Goal: Task Accomplishment & Management: Use online tool/utility

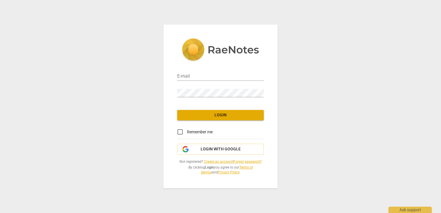
type input "[PERSON_NAME][EMAIL_ADDRESS][PERSON_NAME][DOMAIN_NAME]"
click at [219, 115] on span "Login" at bounding box center [220, 115] width 77 height 6
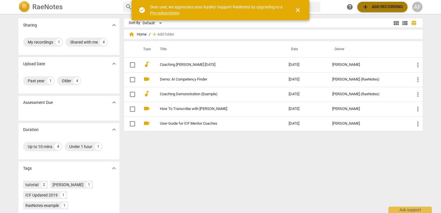
click at [366, 5] on span "add" at bounding box center [365, 6] width 7 height 7
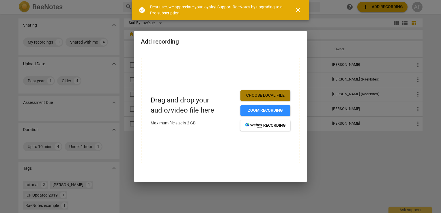
click at [269, 95] on span "Choose local file" at bounding box center [265, 96] width 41 height 6
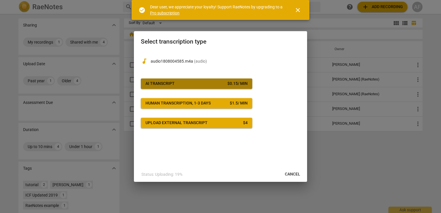
click at [163, 86] on div "AI Transcript" at bounding box center [159, 84] width 29 height 6
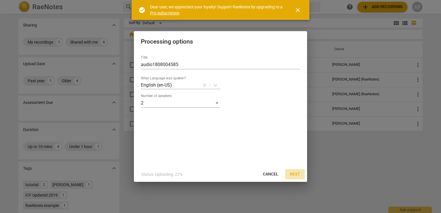
click at [294, 173] on span "Next" at bounding box center [295, 174] width 10 height 6
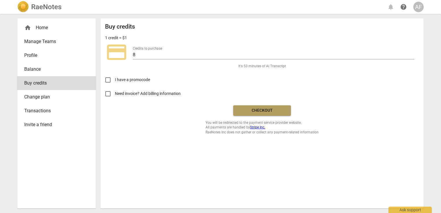
click at [261, 109] on span "Checkout" at bounding box center [262, 111] width 48 height 6
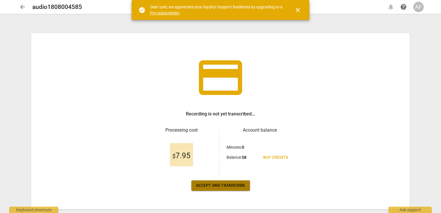
click at [218, 185] on span "Accept and transcribe" at bounding box center [220, 186] width 49 height 6
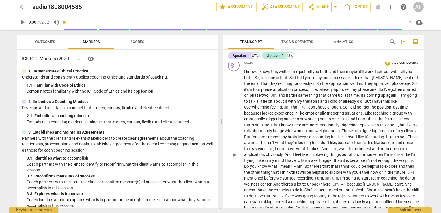
scroll to position [63, 0]
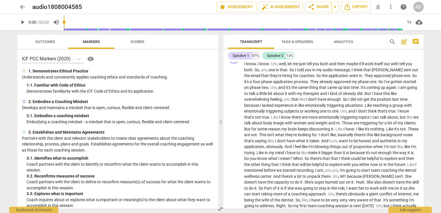
drag, startPoint x: 421, startPoint y: 65, endPoint x: 422, endPoint y: 57, distance: 7.8
click at [422, 57] on div "Speaker 1 87% Speaker 2 13% S1 play_arrow pause 00:00 + Add competency keyboard…" at bounding box center [323, 129] width 200 height 159
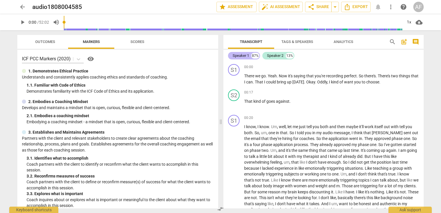
click at [241, 54] on div "Speaker 1" at bounding box center [240, 56] width 16 height 6
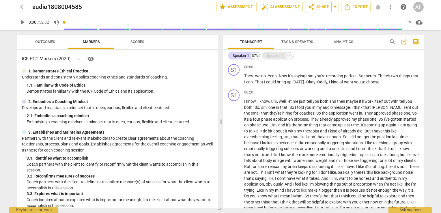
click at [272, 56] on div "Speaker 2" at bounding box center [275, 56] width 16 height 6
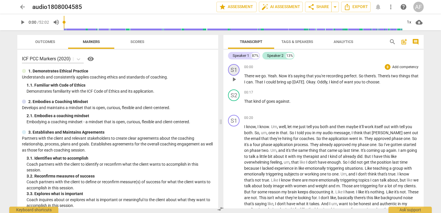
click at [233, 71] on div "S1" at bounding box center [234, 70] width 12 height 12
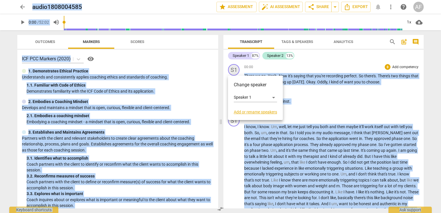
click at [233, 71] on div at bounding box center [220, 106] width 441 height 213
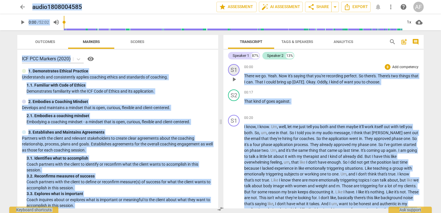
click at [233, 71] on div "S1" at bounding box center [234, 70] width 12 height 12
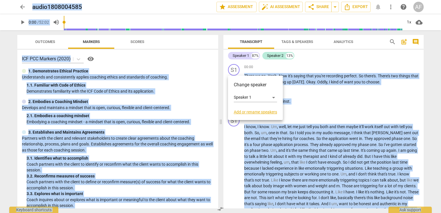
click at [256, 112] on link "Add or rename speakers" at bounding box center [255, 112] width 43 height 5
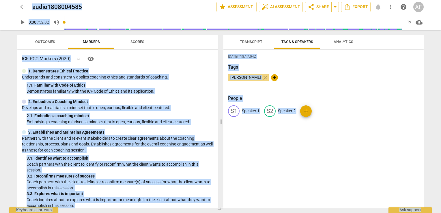
click at [271, 77] on span "+" at bounding box center [274, 77] width 7 height 7
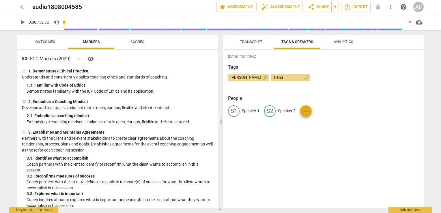
type input "Tiana"
click at [325, 85] on div "[PERSON_NAME] close [PERSON_NAME] check" at bounding box center [323, 80] width 191 height 12
click at [250, 42] on span "Transcript" at bounding box center [251, 42] width 22 height 4
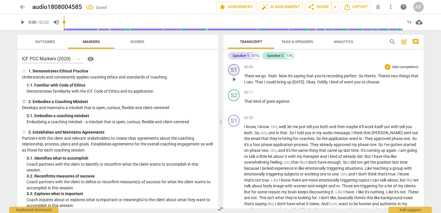
click at [232, 70] on div "S1" at bounding box center [234, 70] width 12 height 12
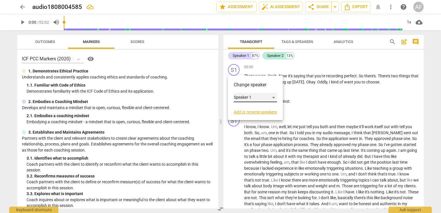
click at [273, 98] on div "Speaker 1" at bounding box center [255, 97] width 43 height 9
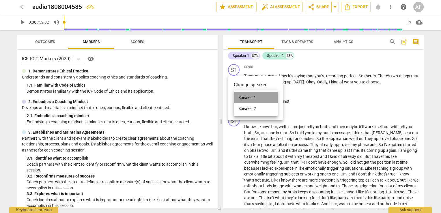
click at [273, 98] on li "Speaker 1" at bounding box center [256, 97] width 44 height 11
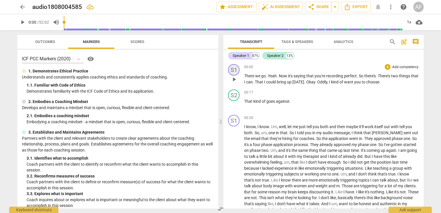
click at [234, 70] on div "S1" at bounding box center [234, 70] width 12 height 12
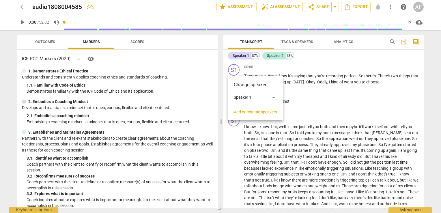
click at [254, 111] on link "Add or rename speakers" at bounding box center [255, 112] width 43 height 5
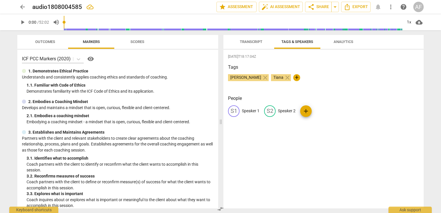
click at [271, 78] on span "Tiana" at bounding box center [278, 77] width 15 height 5
drag, startPoint x: 270, startPoint y: 78, endPoint x: 239, endPoint y: 112, distance: 46.1
click at [239, 112] on div "edit" at bounding box center [234, 111] width 12 height 12
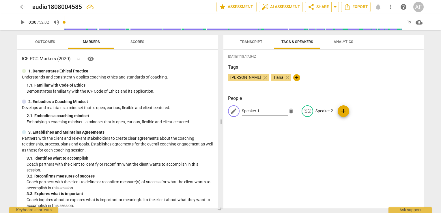
click at [271, 77] on span "Tiana" at bounding box center [278, 77] width 15 height 5
click at [245, 110] on p "Speaker 1" at bounding box center [251, 111] width 18 height 6
type input "Tiana"
click at [327, 110] on p "Speaker 2" at bounding box center [324, 111] width 18 height 6
type input "[PERSON_NAME]"
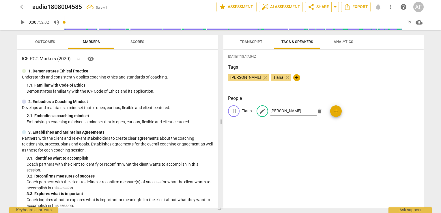
click at [325, 153] on div "[DATE]T18:17:04Z Tags [PERSON_NAME] close [PERSON_NAME] close + People [PERSON_…" at bounding box center [323, 129] width 200 height 159
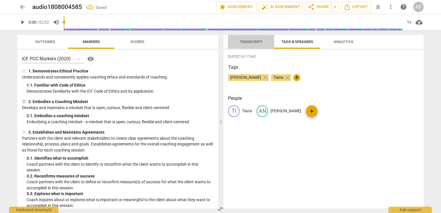
click at [249, 41] on span "Transcript" at bounding box center [251, 42] width 22 height 4
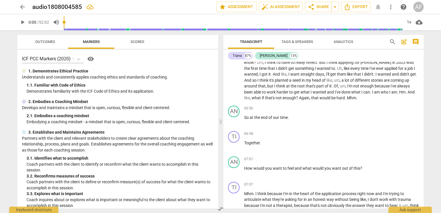
scroll to position [496, 0]
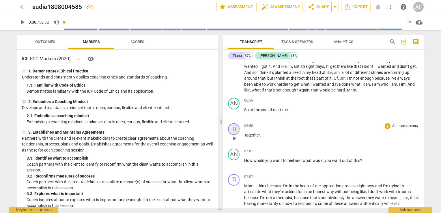
click at [235, 127] on div "TI" at bounding box center [234, 129] width 12 height 12
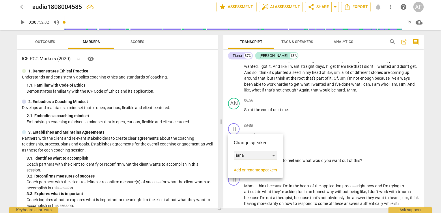
click at [273, 156] on div "Tiana" at bounding box center [255, 155] width 43 height 9
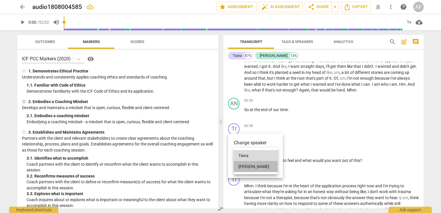
click at [260, 166] on li "[PERSON_NAME]" at bounding box center [256, 166] width 44 height 11
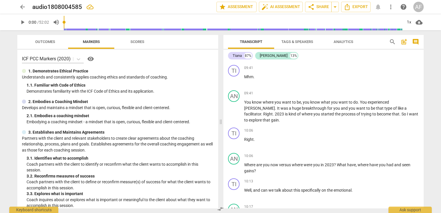
scroll to position [772, 0]
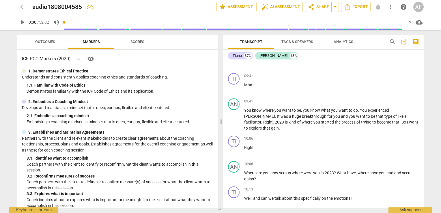
drag, startPoint x: 423, startPoint y: 86, endPoint x: 423, endPoint y: 97, distance: 10.7
click at [423, 97] on div "TI play_arrow pause 00:00 + Add competency keyboard_arrow_right There we go . Y…" at bounding box center [323, 135] width 200 height 146
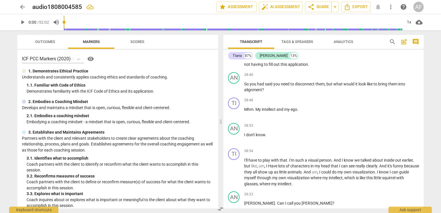
scroll to position [3018, 0]
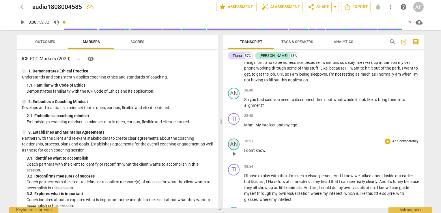
click at [234, 138] on div "AN" at bounding box center [234, 144] width 12 height 12
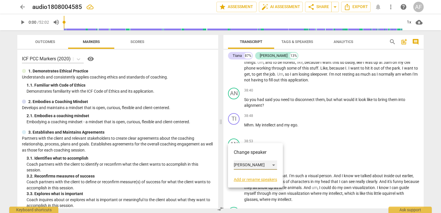
click at [263, 165] on div "[PERSON_NAME]" at bounding box center [255, 164] width 43 height 9
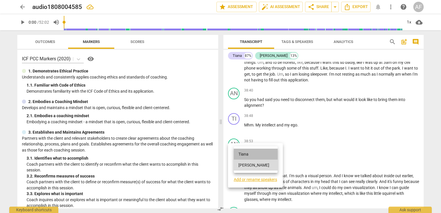
click at [258, 154] on li "Tiana" at bounding box center [256, 153] width 44 height 11
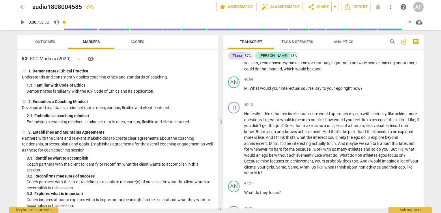
scroll to position [3230, 0]
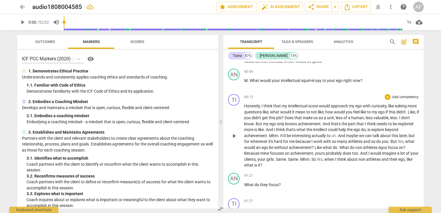
click at [318, 104] on span "score" at bounding box center [313, 106] width 11 height 5
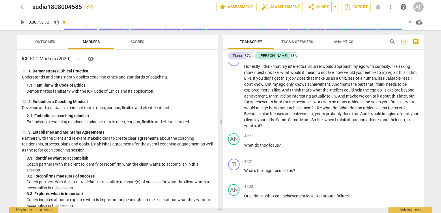
scroll to position [3278, 0]
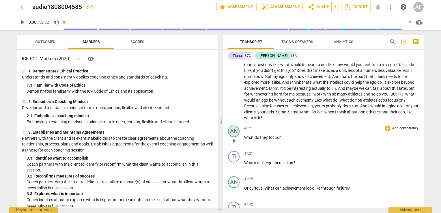
click at [233, 125] on div "AN" at bounding box center [234, 131] width 12 height 12
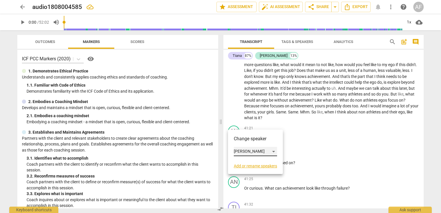
click at [242, 150] on div "[PERSON_NAME]" at bounding box center [255, 151] width 43 height 9
click at [249, 142] on li "Tiana" at bounding box center [256, 140] width 44 height 11
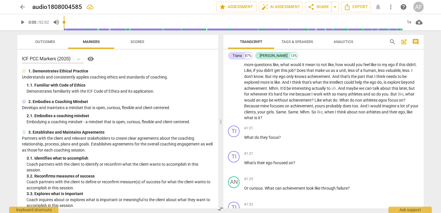
scroll to position [3372, 0]
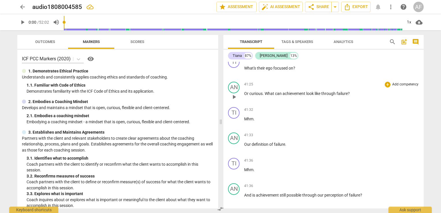
click at [248, 91] on span "Or" at bounding box center [246, 93] width 5 height 5
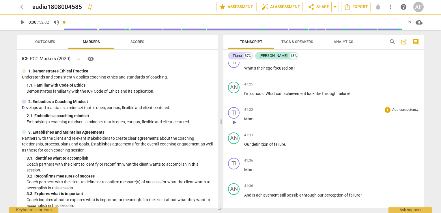
click at [333, 107] on div "41:32 + Add competency keyboard_arrow_right" at bounding box center [331, 110] width 175 height 6
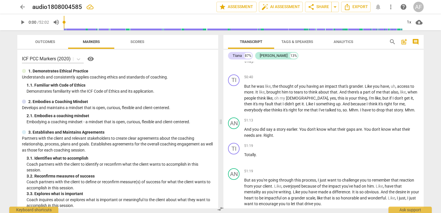
scroll to position [4704, 0]
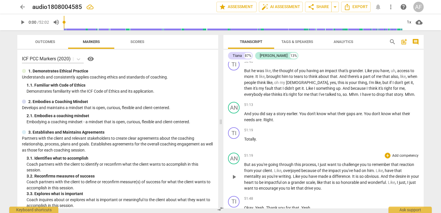
click at [398, 180] on span "I" at bounding box center [397, 182] width 2 height 5
click at [283, 168] on span "overjoyed" at bounding box center [292, 170] width 18 height 5
click at [378, 168] on span "have" at bounding box center [382, 170] width 10 height 5
click at [345, 178] on p "But as you're going through this process , I just want to challenge you to reme…" at bounding box center [331, 176] width 175 height 30
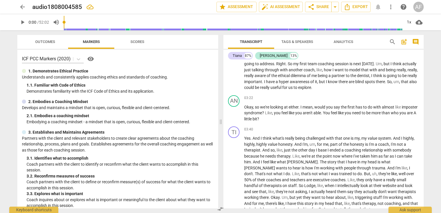
scroll to position [0, 0]
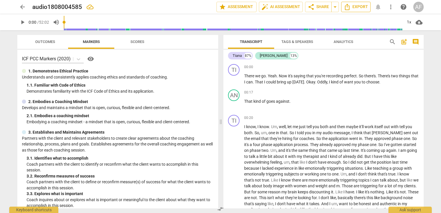
click at [358, 7] on span "Export" at bounding box center [355, 6] width 24 height 7
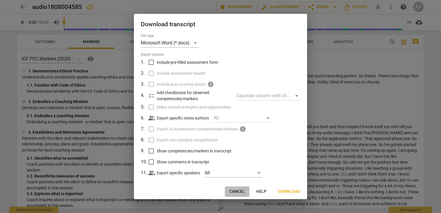
click at [239, 191] on span "Cancel" at bounding box center [236, 192] width 15 height 6
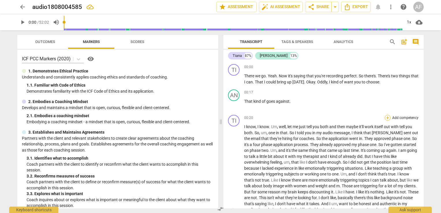
click at [386, 116] on div "+" at bounding box center [387, 118] width 6 height 6
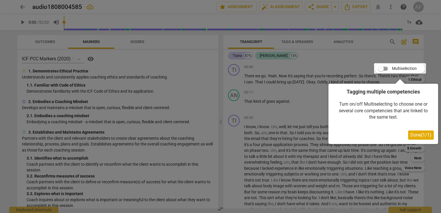
click at [300, 108] on div at bounding box center [220, 106] width 441 height 213
click at [300, 62] on div at bounding box center [220, 106] width 441 height 213
click at [416, 131] on button "Done ( 1 / 1 )" at bounding box center [421, 134] width 26 height 9
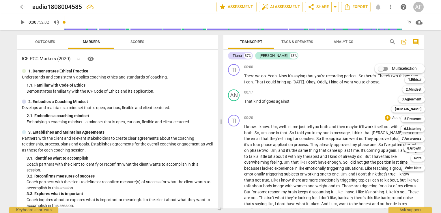
click at [325, 103] on div at bounding box center [220, 106] width 441 height 213
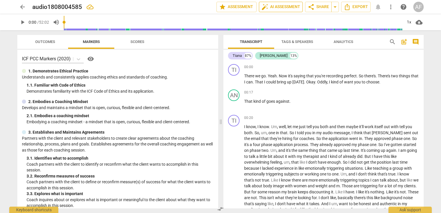
click at [287, 8] on span "auto_fix_high AI Assessment" at bounding box center [280, 6] width 39 height 7
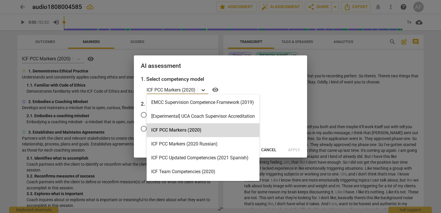
click at [204, 89] on icon at bounding box center [203, 90] width 6 height 6
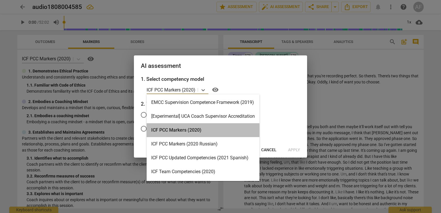
click at [171, 130] on div "ICF PCC Markers (2020)" at bounding box center [202, 130] width 113 height 14
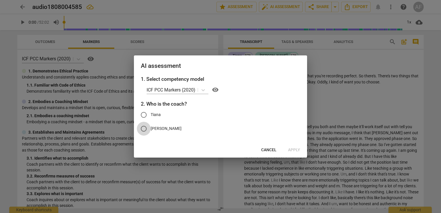
click at [143, 127] on input "[PERSON_NAME]" at bounding box center [144, 129] width 14 height 14
radio input "true"
click at [297, 152] on span "Apply" at bounding box center [294, 150] width 12 height 6
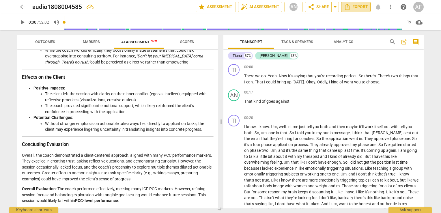
click at [360, 6] on span "Export" at bounding box center [355, 6] width 24 height 7
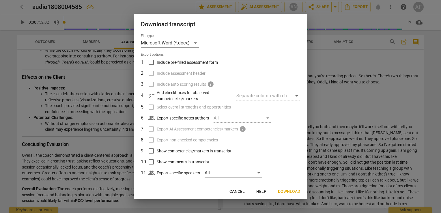
click at [152, 62] on input "Include pre-filled assessment form" at bounding box center [151, 62] width 11 height 11
checkbox input "true"
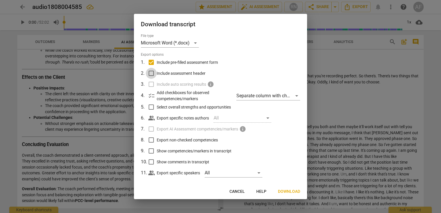
click at [152, 73] on input "Include assessment header" at bounding box center [151, 73] width 11 height 11
checkbox input "true"
click at [151, 108] on input "Select overall strengths and opportunities" at bounding box center [151, 106] width 11 height 11
checkbox input "true"
click at [295, 191] on span "Next" at bounding box center [295, 192] width 10 height 6
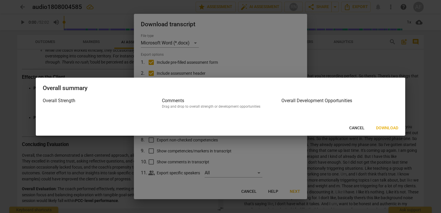
click at [386, 129] on span "Download" at bounding box center [387, 128] width 22 height 6
